Goal: Task Accomplishment & Management: Manage account settings

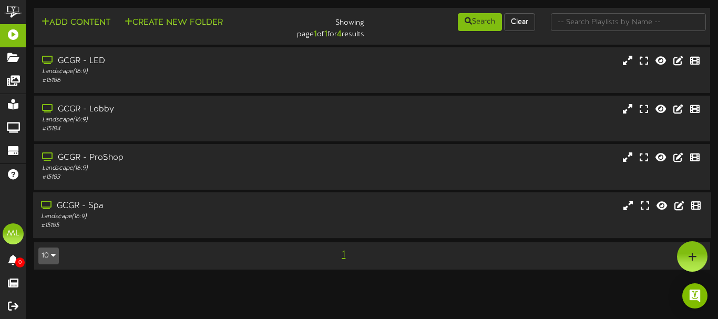
click at [95, 224] on div "# 15185" at bounding box center [174, 225] width 266 height 9
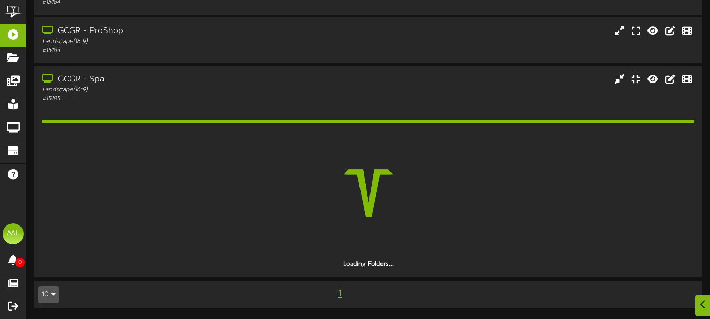
scroll to position [97, 0]
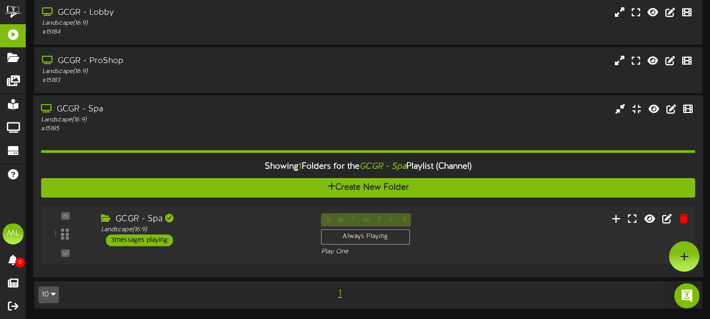
click at [190, 250] on div "1 GCGR - Spa" at bounding box center [368, 234] width 660 height 43
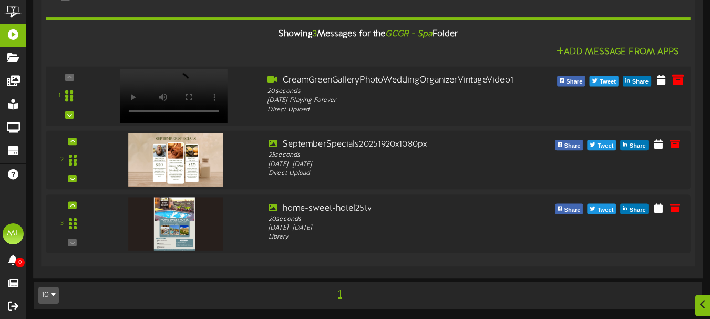
scroll to position [351, 0]
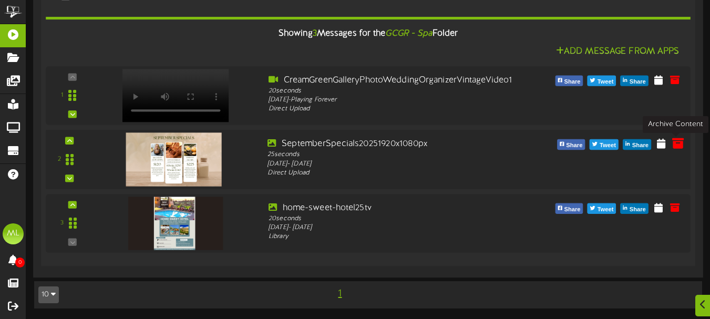
click at [678, 146] on icon at bounding box center [678, 143] width 12 height 12
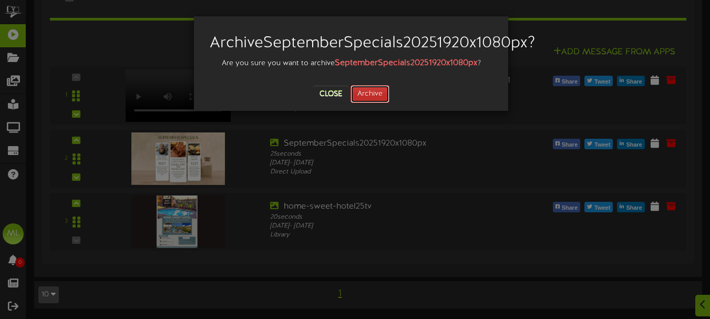
click at [377, 103] on button "Archive" at bounding box center [369, 94] width 39 height 18
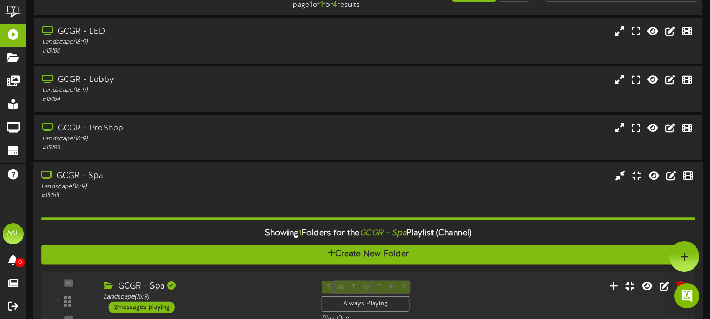
scroll to position [26, 0]
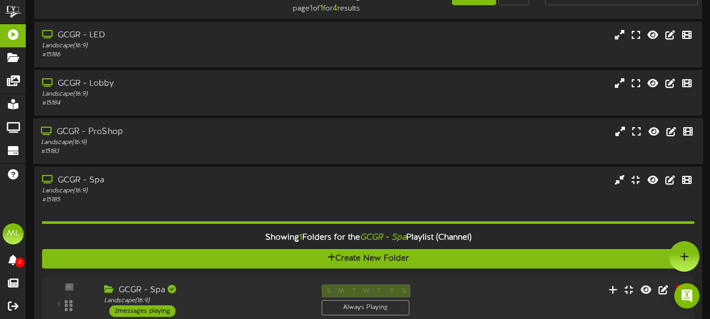
click at [228, 149] on div "# 15183" at bounding box center [172, 151] width 263 height 9
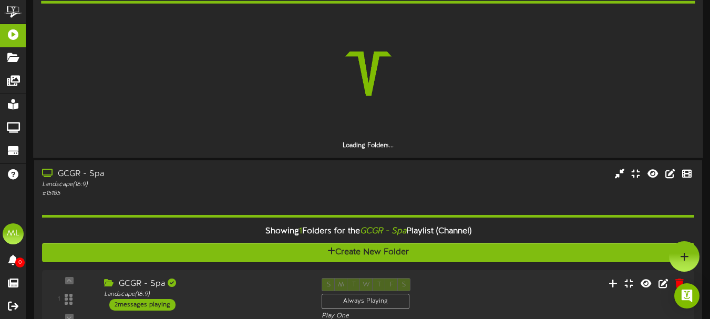
scroll to position [131, 0]
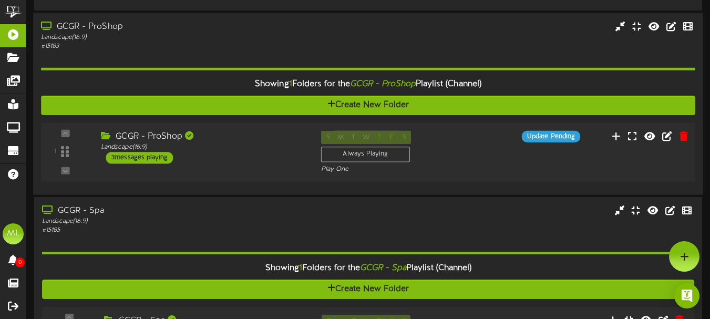
click at [198, 153] on div "GCGR - ProShop Landscape ( 16:9 ) 3 messages playing" at bounding box center [203, 147] width 220 height 33
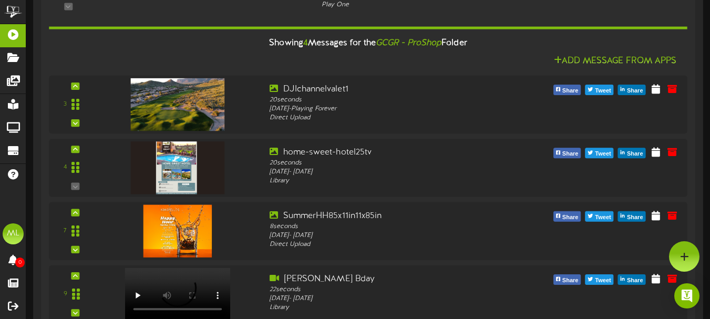
scroll to position [78, 0]
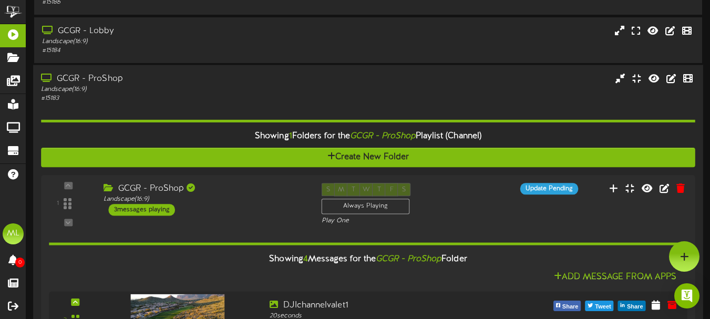
click at [209, 95] on div "# 15183" at bounding box center [172, 98] width 263 height 9
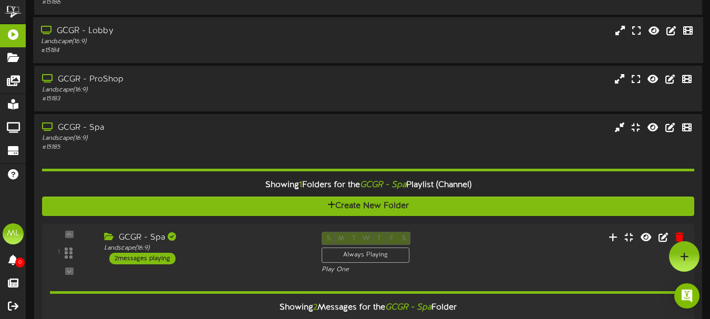
click at [264, 46] on div "Landscape ( 16:9 )" at bounding box center [172, 41] width 263 height 9
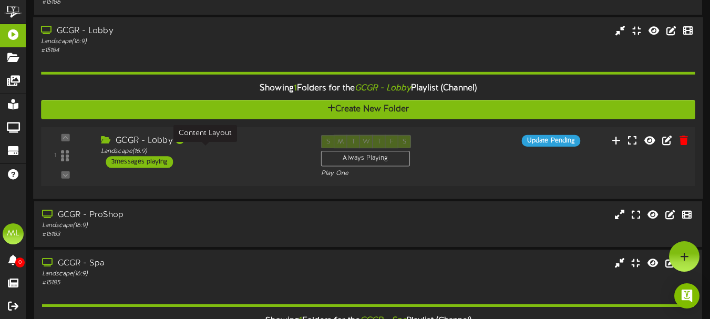
drag, startPoint x: 245, startPoint y: 153, endPoint x: 254, endPoint y: 155, distance: 8.8
click at [246, 154] on div "Landscape ( 16:9 )" at bounding box center [203, 151] width 204 height 9
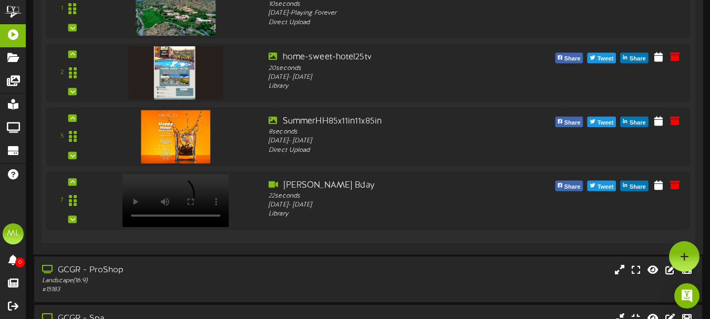
scroll to position [0, 0]
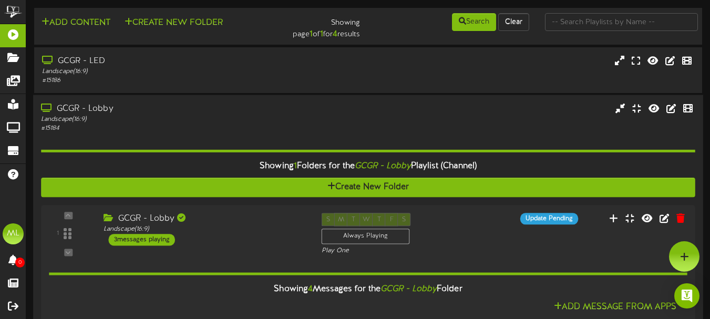
click at [212, 119] on div "Landscape ( 16:9 )" at bounding box center [172, 119] width 263 height 9
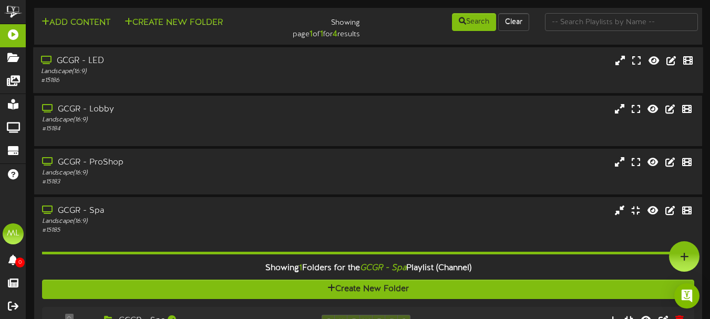
click at [215, 79] on div "# 15186" at bounding box center [172, 80] width 263 height 9
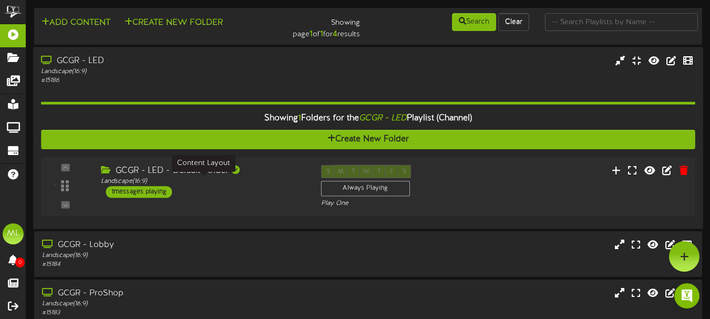
click at [245, 182] on div "Landscape ( 16:9 )" at bounding box center [203, 181] width 204 height 9
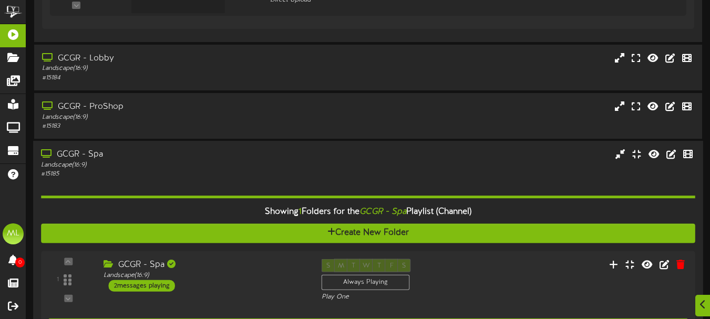
click at [65, 176] on div "# 15185" at bounding box center [172, 174] width 263 height 9
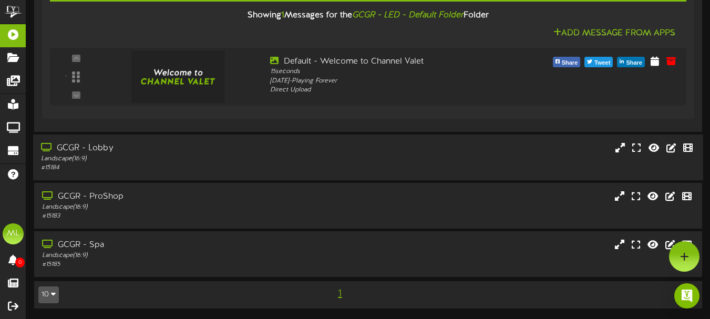
scroll to position [225, 0]
click at [214, 245] on div "GCGR - Spa" at bounding box center [172, 245] width 263 height 12
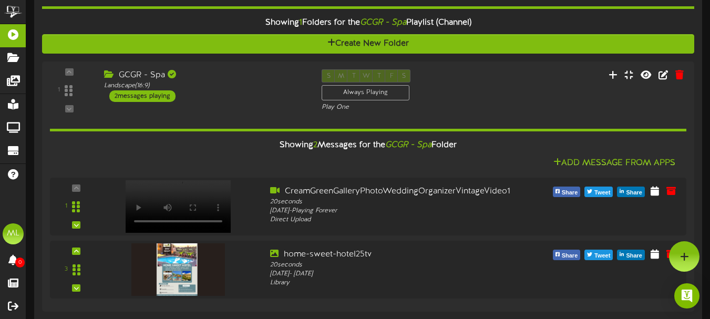
scroll to position [210, 0]
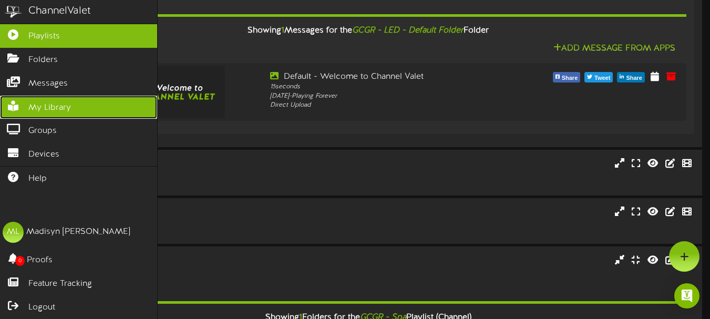
click at [63, 102] on span "My Library" at bounding box center [49, 108] width 43 height 12
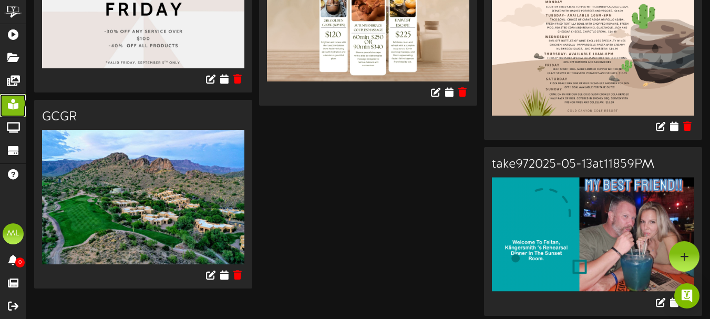
scroll to position [2335, 0]
